Goal: Transaction & Acquisition: Obtain resource

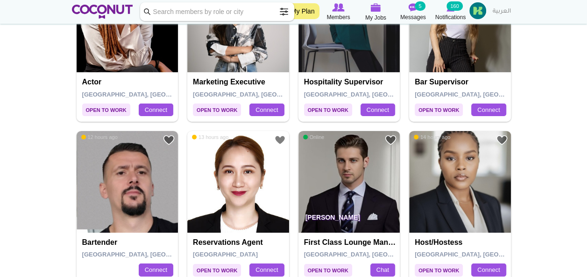
scroll to position [1556, 0]
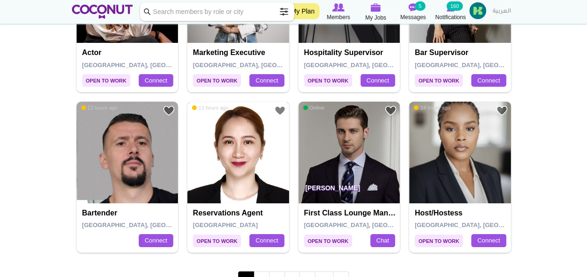
click at [257, 141] on img at bounding box center [238, 153] width 102 height 102
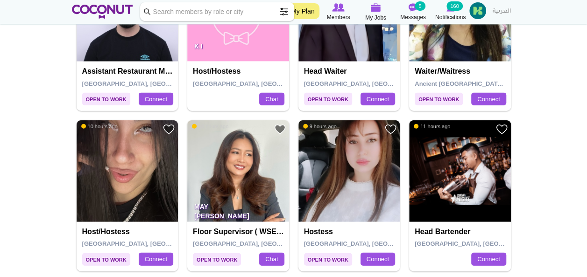
scroll to position [1096, 0]
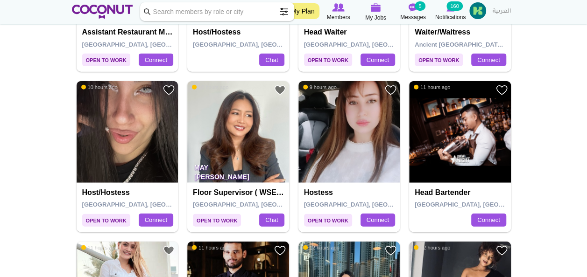
click at [119, 143] on img at bounding box center [128, 132] width 102 height 102
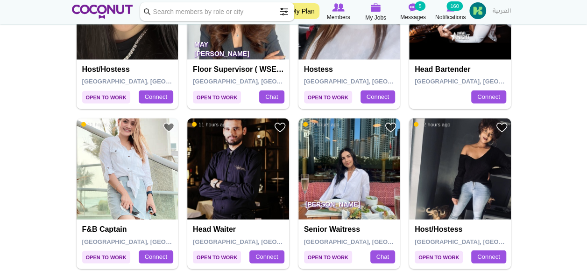
scroll to position [1256, 0]
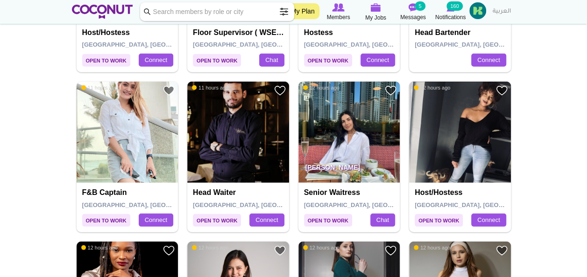
click at [341, 137] on img at bounding box center [349, 133] width 102 height 102
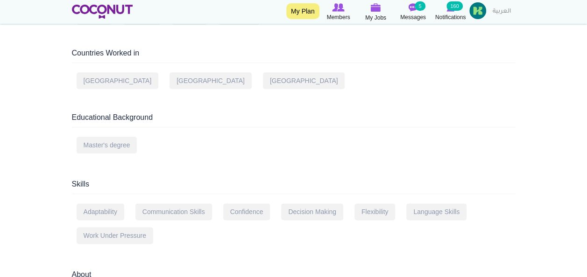
scroll to position [246, 0]
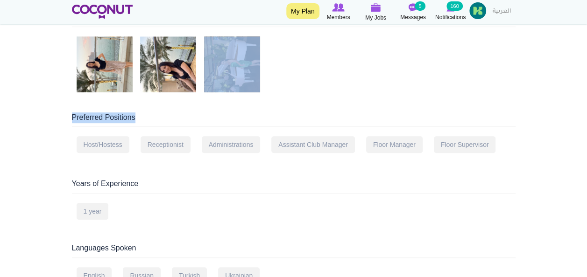
drag, startPoint x: 581, startPoint y: 94, endPoint x: 572, endPoint y: 63, distance: 33.1
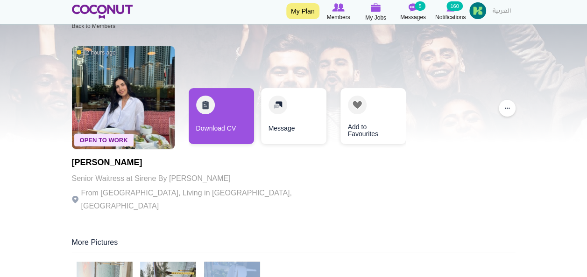
scroll to position [0, 0]
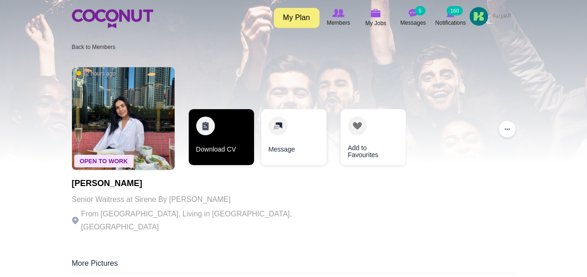
click at [218, 132] on link "Download CV" at bounding box center [221, 137] width 65 height 56
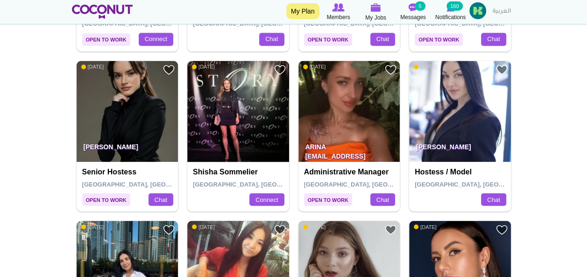
scroll to position [747, 0]
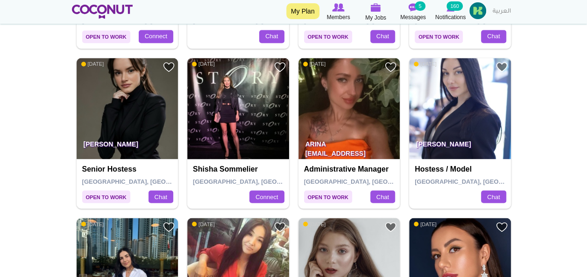
click at [246, 108] on img at bounding box center [238, 109] width 102 height 102
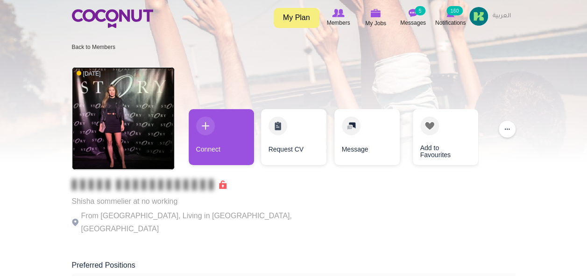
click at [143, 111] on img at bounding box center [123, 118] width 103 height 103
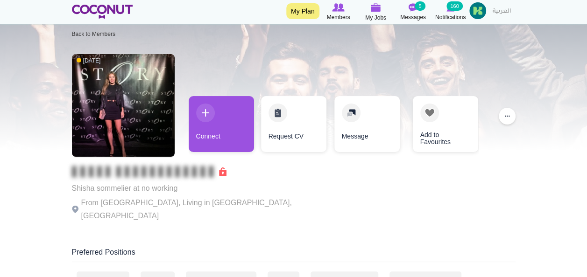
scroll to position [14, 0]
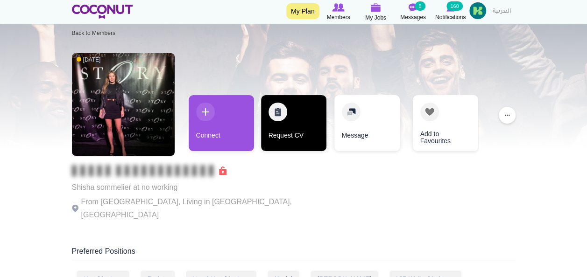
click at [280, 122] on link "Request CV" at bounding box center [293, 123] width 65 height 56
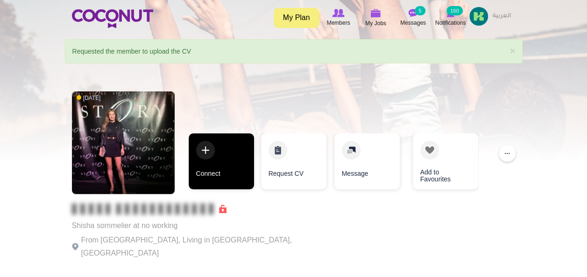
click at [228, 154] on link "Connect" at bounding box center [221, 161] width 65 height 56
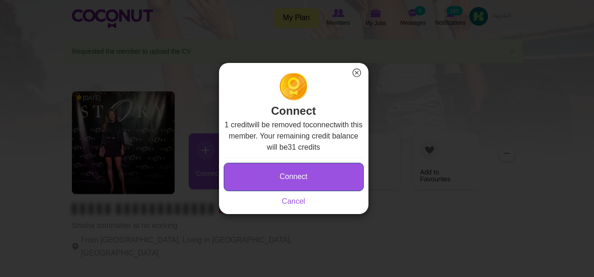
click at [260, 181] on button "Connect" at bounding box center [294, 177] width 140 height 28
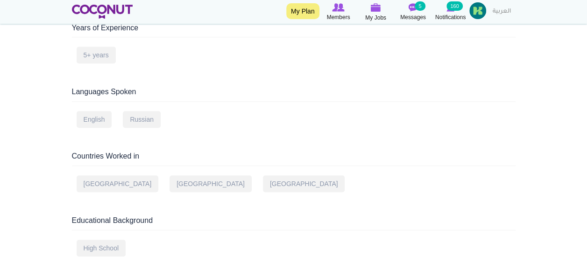
scroll to position [353, 0]
